Goal: Information Seeking & Learning: Learn about a topic

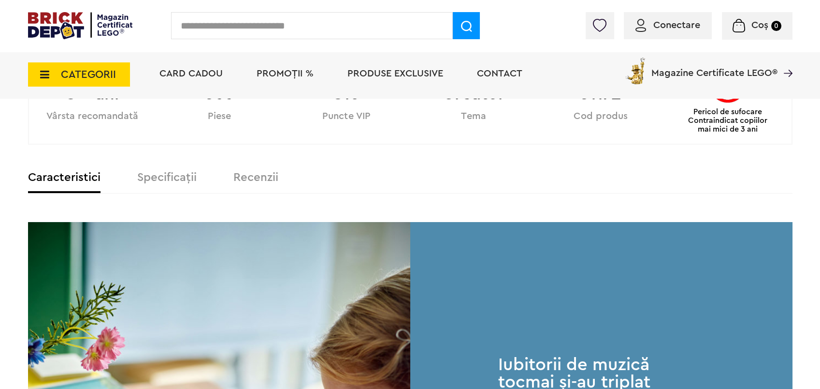
scroll to position [487, 0]
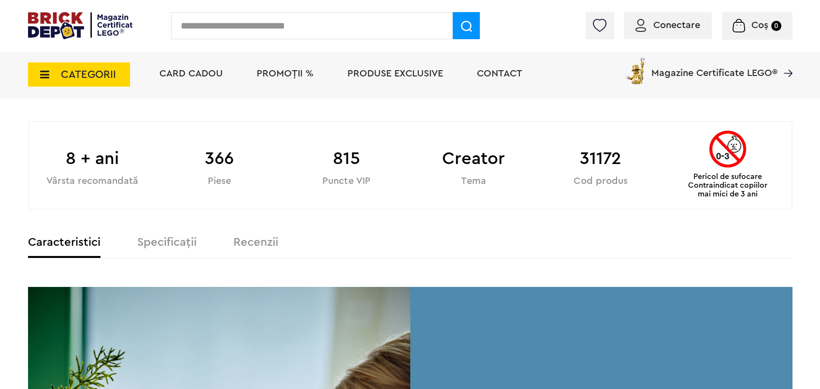
click at [152, 244] on label "Specificații" at bounding box center [166, 242] width 59 height 12
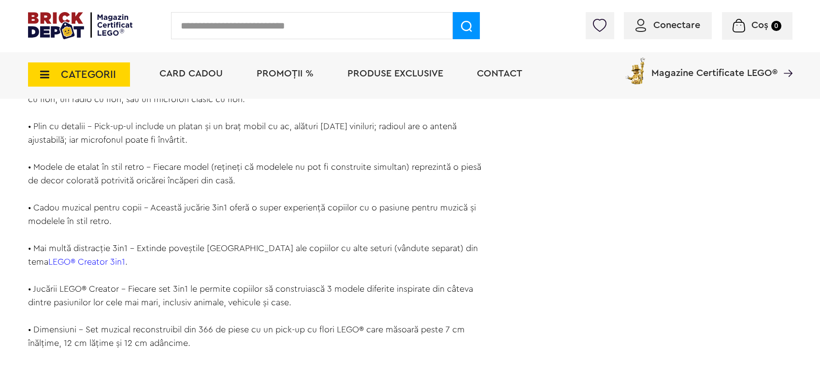
scroll to position [1003, 0]
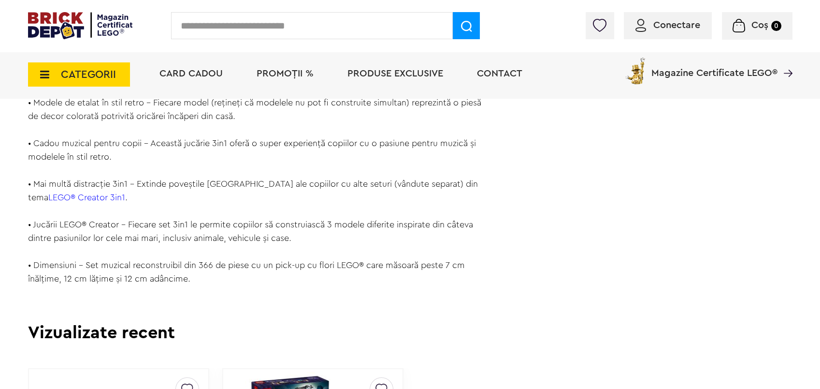
drag, startPoint x: 87, startPoint y: 264, endPoint x: 199, endPoint y: 279, distance: 113.1
click at [199, 279] on div "Încântă iubitorii de muzică, de artă și de design cu acest set LEGO® Creator 3i…" at bounding box center [257, 28] width 459 height 514
copy div "Set muzical reconstruibil din 366 de piese cu un pick-up cu flori LEGO® care mă…"
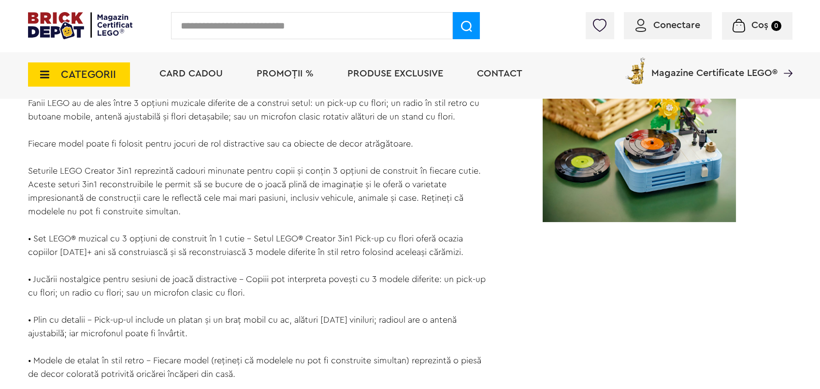
scroll to position [874, 0]
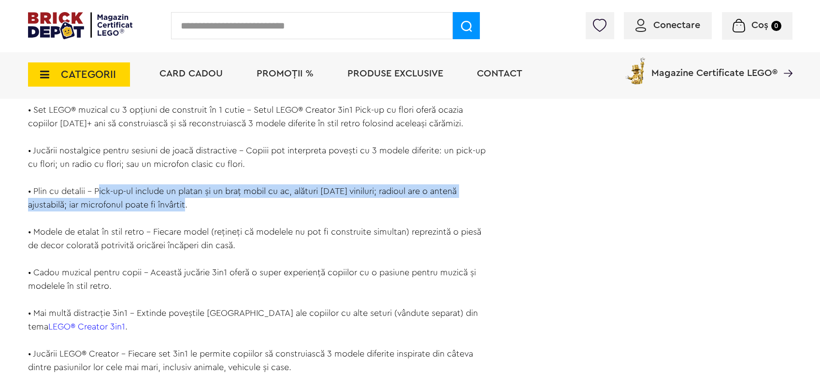
drag, startPoint x: 96, startPoint y: 190, endPoint x: 193, endPoint y: 204, distance: 98.2
click at [193, 204] on div "Încântă iubitorii de muzică, de artă și de design cu acest set LEGO® Creator 3i…" at bounding box center [257, 157] width 459 height 514
copy div "Pick-up-ul include un platan și un braț mobil cu ac, alături de 2 viniluri; rad…"
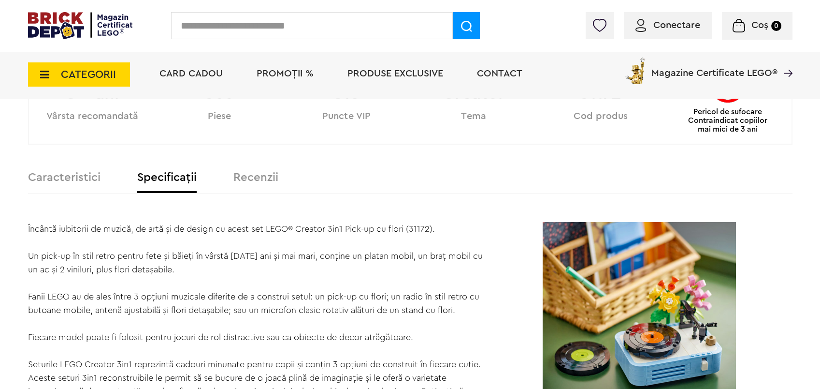
scroll to position [423, 0]
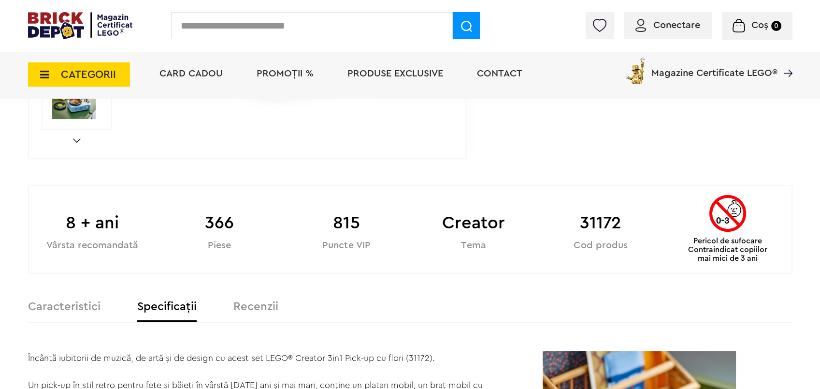
click at [252, 307] on label "Recenzii" at bounding box center [255, 307] width 45 height 12
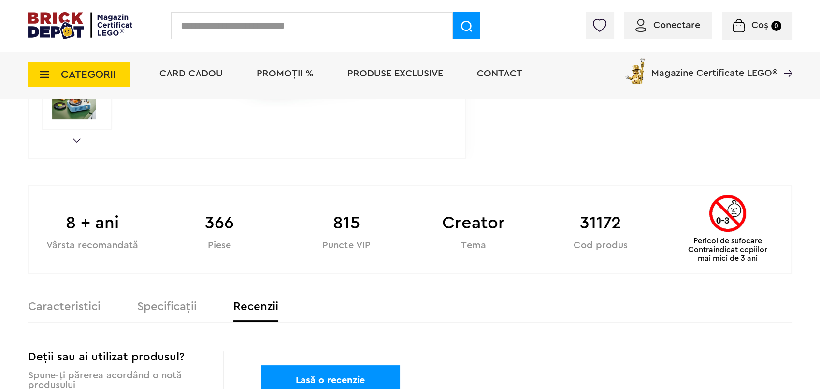
scroll to position [552, 0]
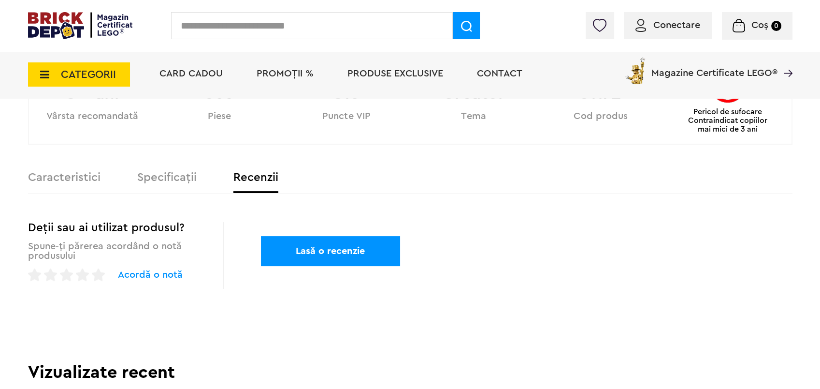
click at [78, 176] on label "Caracteristici" at bounding box center [64, 178] width 73 height 12
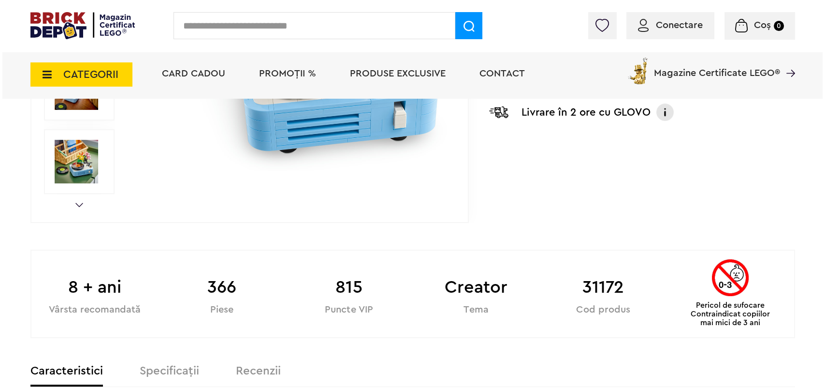
scroll to position [101, 0]
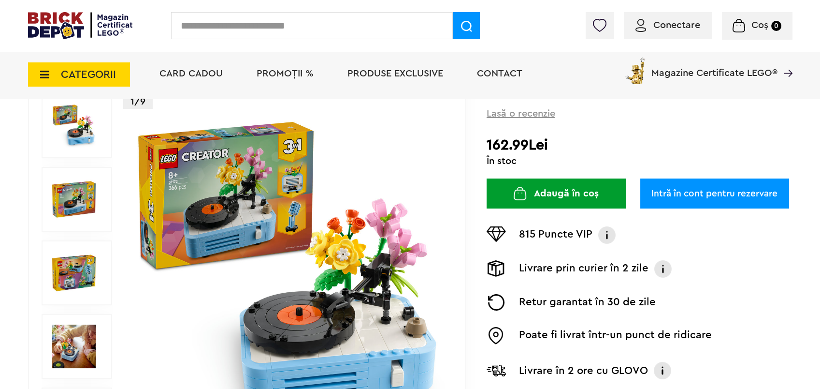
click at [272, 30] on input "text" at bounding box center [312, 25] width 282 height 27
type input "*****"
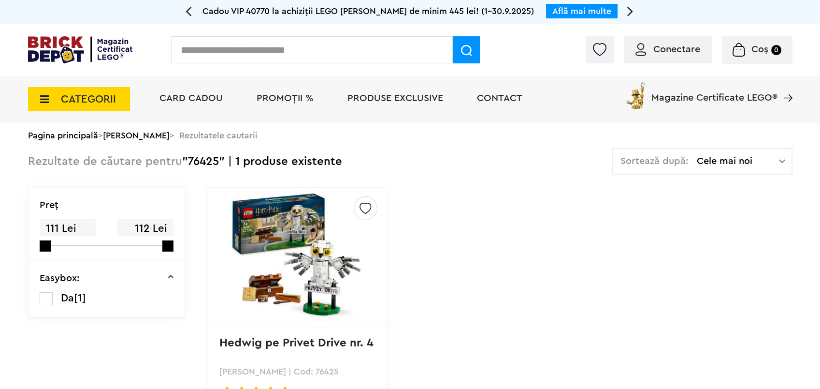
scroll to position [64, 0]
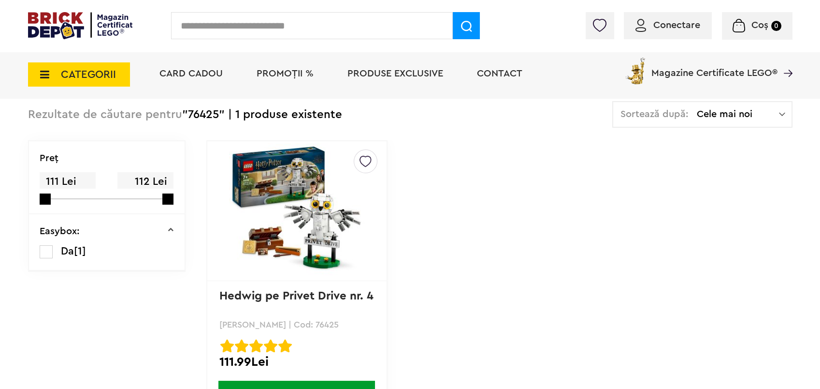
click at [295, 170] on img at bounding box center [296, 210] width 135 height 135
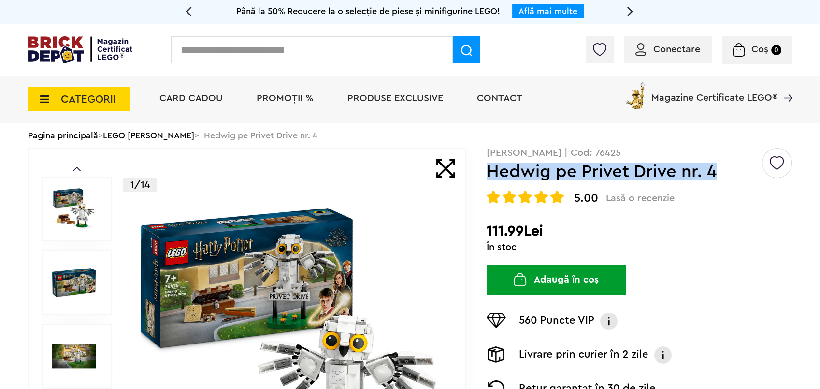
drag, startPoint x: 487, startPoint y: 170, endPoint x: 736, endPoint y: 179, distance: 249.6
click at [736, 179] on h1 "Hedwig pe Privet Drive nr. 4" at bounding box center [624, 171] width 275 height 17
copy h1 "Hedwig pe Privet Drive nr. 4"
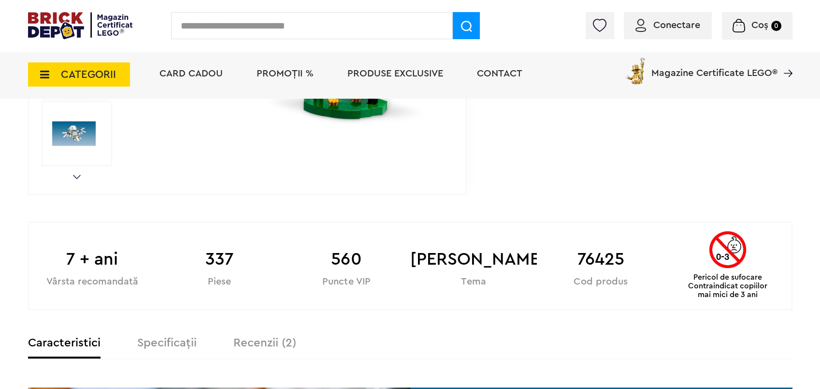
scroll to position [580, 0]
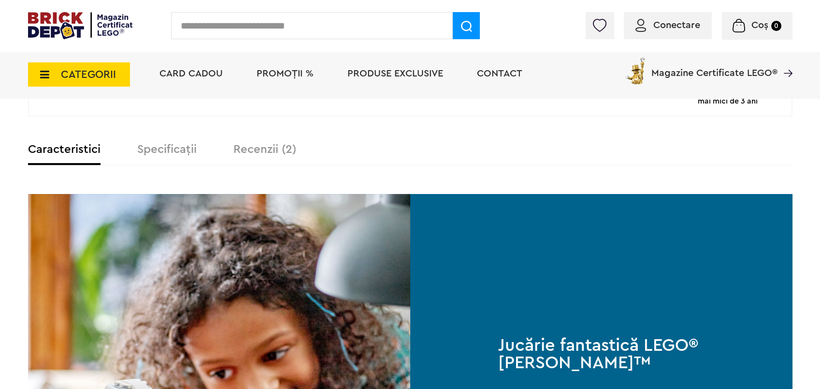
click at [166, 152] on label "Specificații" at bounding box center [166, 150] width 59 height 12
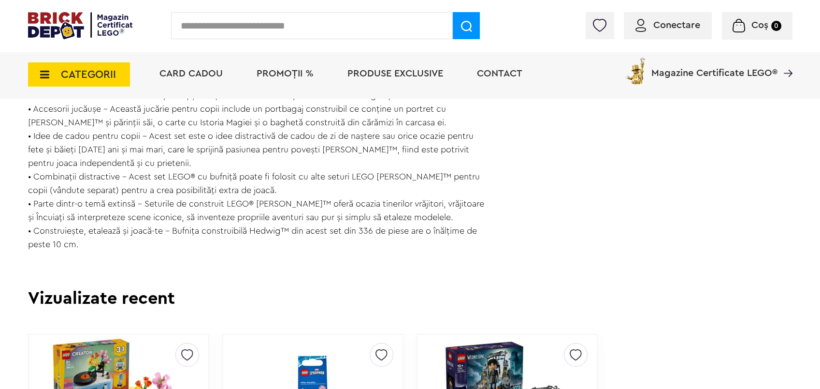
scroll to position [838, 0]
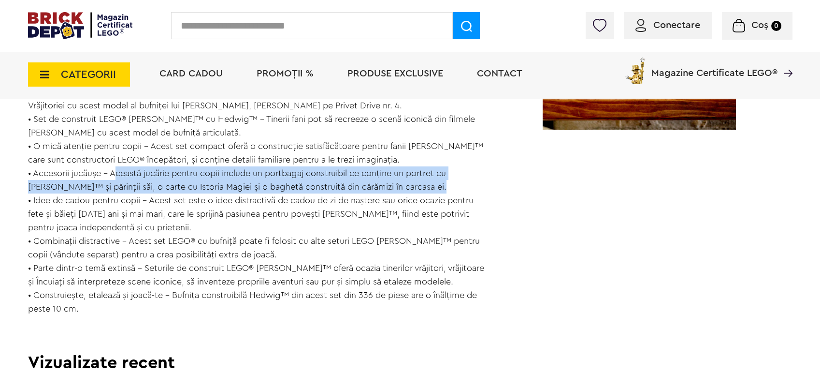
drag, startPoint x: 111, startPoint y: 174, endPoint x: 411, endPoint y: 190, distance: 300.7
click at [411, 190] on div "Sprijină iubirea micuțului tău pentru aventurile din Lumea Vrăjitoriei cu aceas…" at bounding box center [257, 125] width 459 height 379
copy div "Această jucărie pentru copii include un portbagaj construibil ce conține un por…"
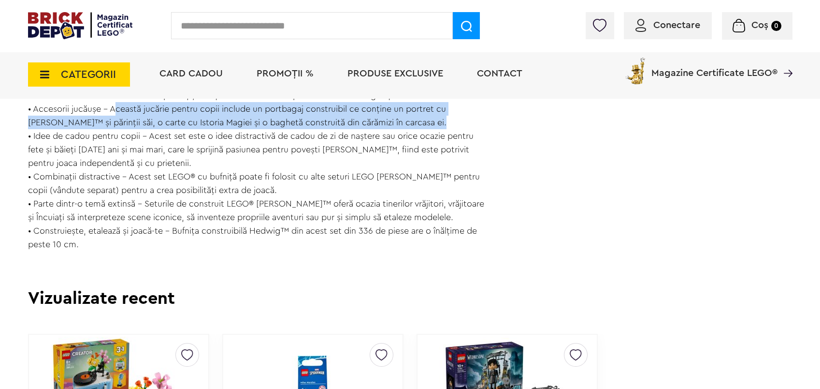
drag, startPoint x: 175, startPoint y: 230, endPoint x: 87, endPoint y: 243, distance: 89.8
click at [87, 243] on div "Sprijină iubirea micuțului tău pentru aventurile din Lumea Vrăjitoriei cu aceas…" at bounding box center [257, 61] width 459 height 379
copy div "Bufnița construibilă Hedwig™ din acest set din 336 de piese are o înălțime de p…"
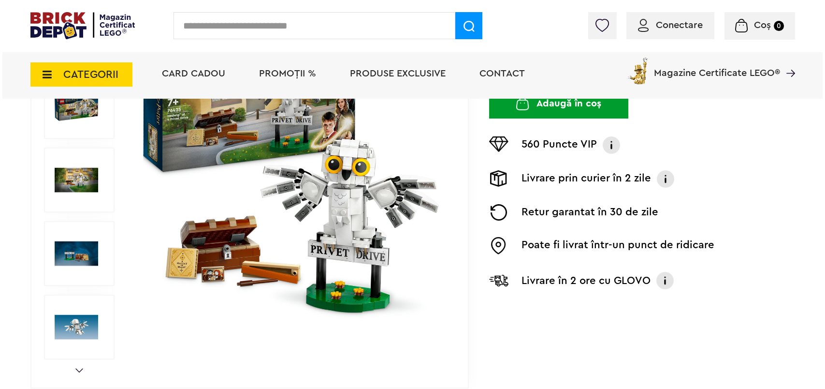
scroll to position [0, 0]
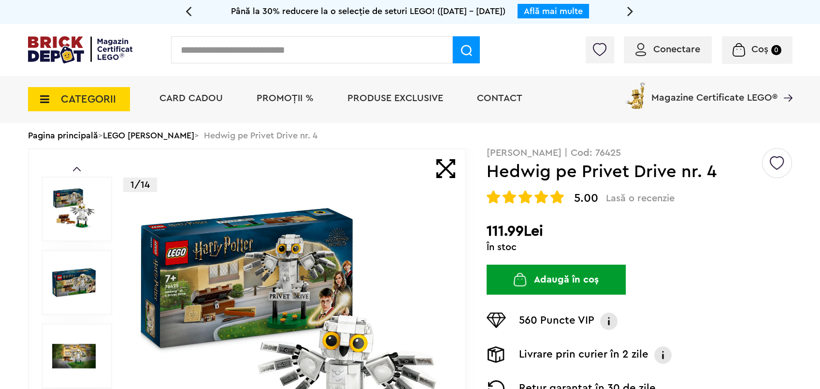
click at [241, 48] on input "text" at bounding box center [312, 49] width 282 height 27
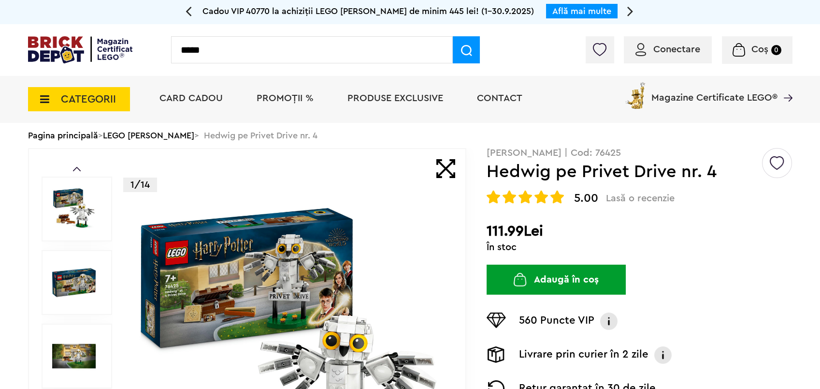
type input "*****"
